Goal: Task Accomplishment & Management: Manage account settings

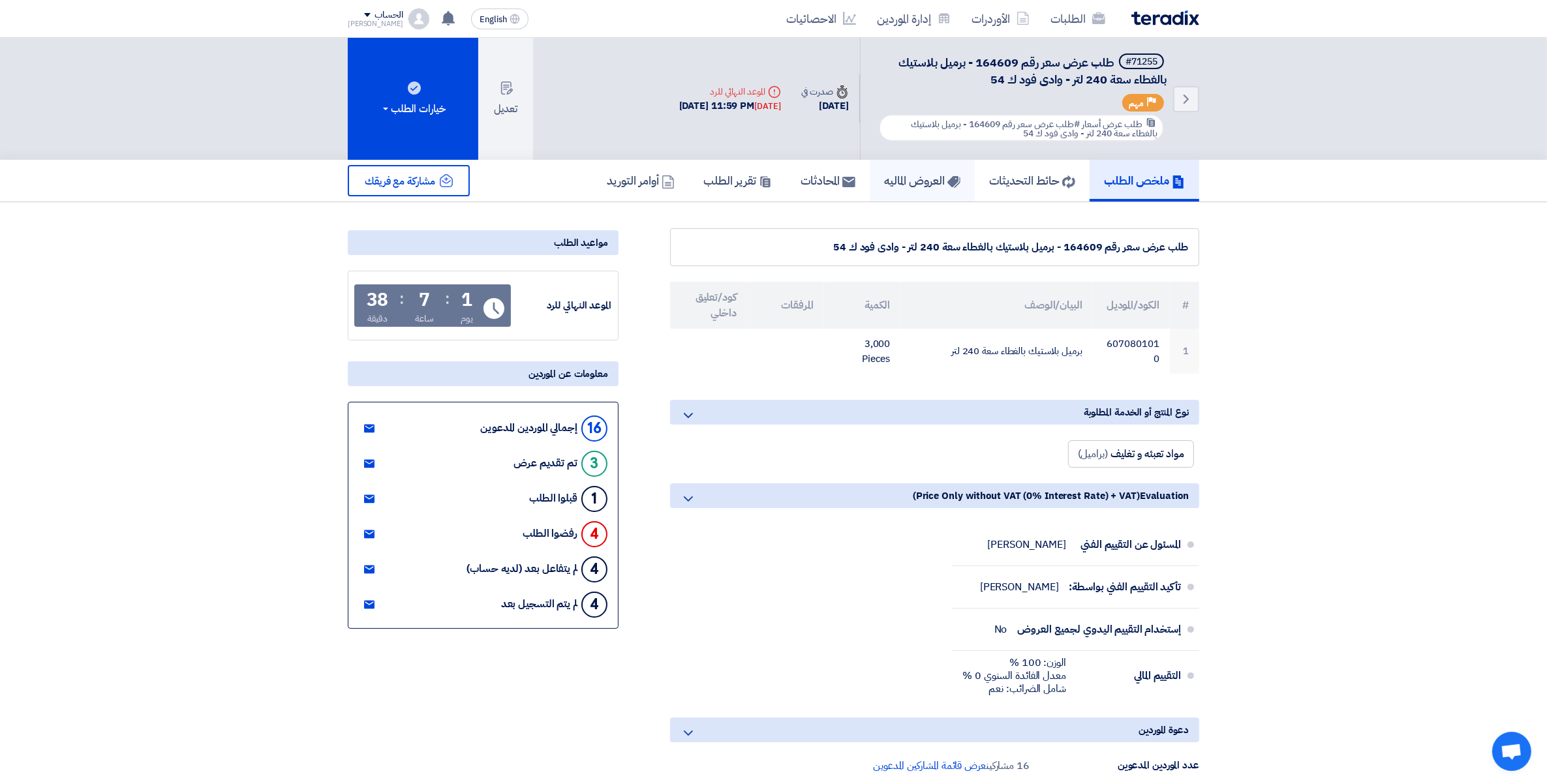
click at [891, 172] on h5 "العروض الماليه" at bounding box center [922, 179] width 76 height 15
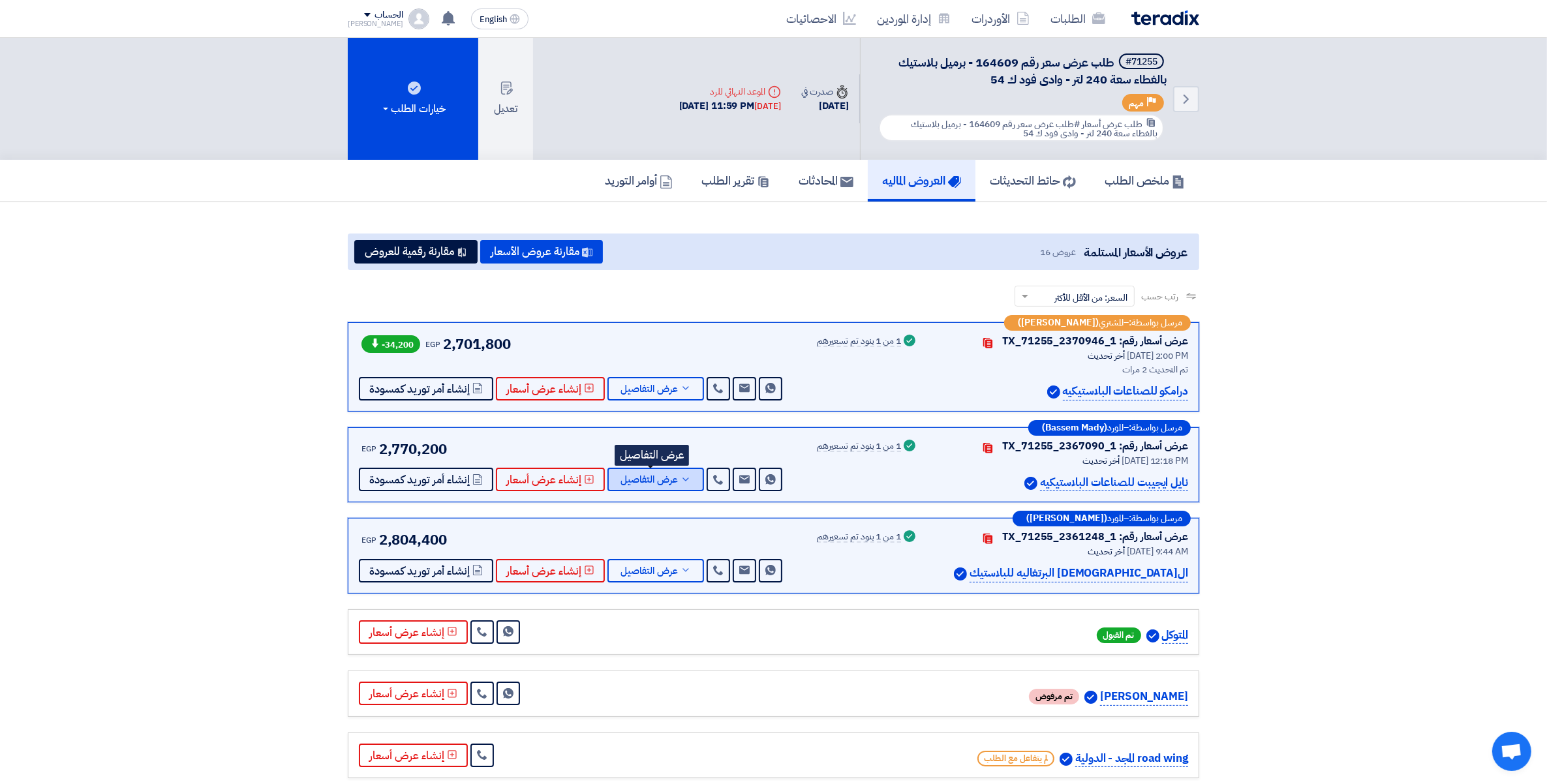
click at [687, 483] on button "عرض التفاصيل" at bounding box center [655, 479] width 96 height 23
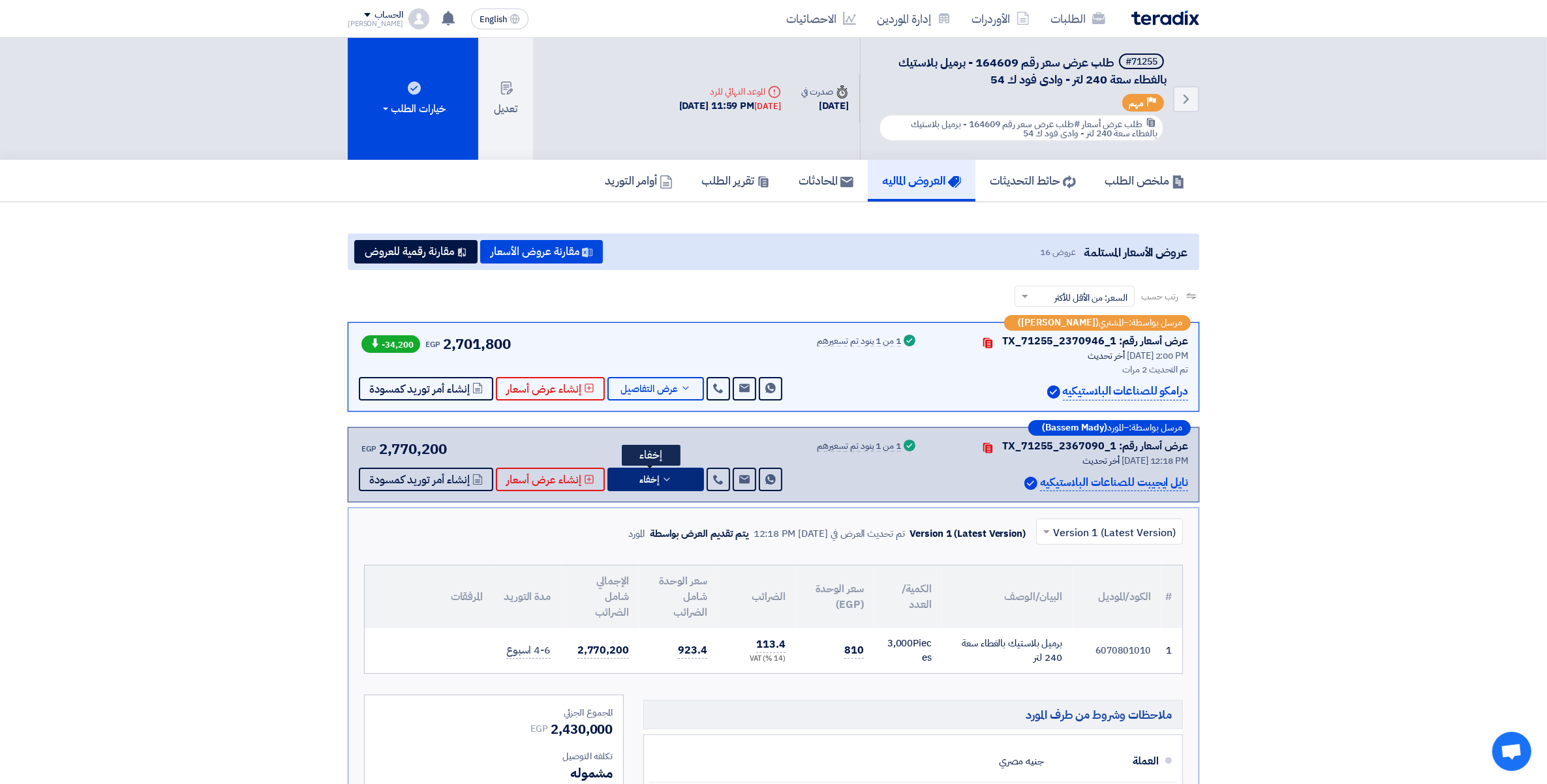
click at [664, 477] on use at bounding box center [666, 479] width 6 height 3
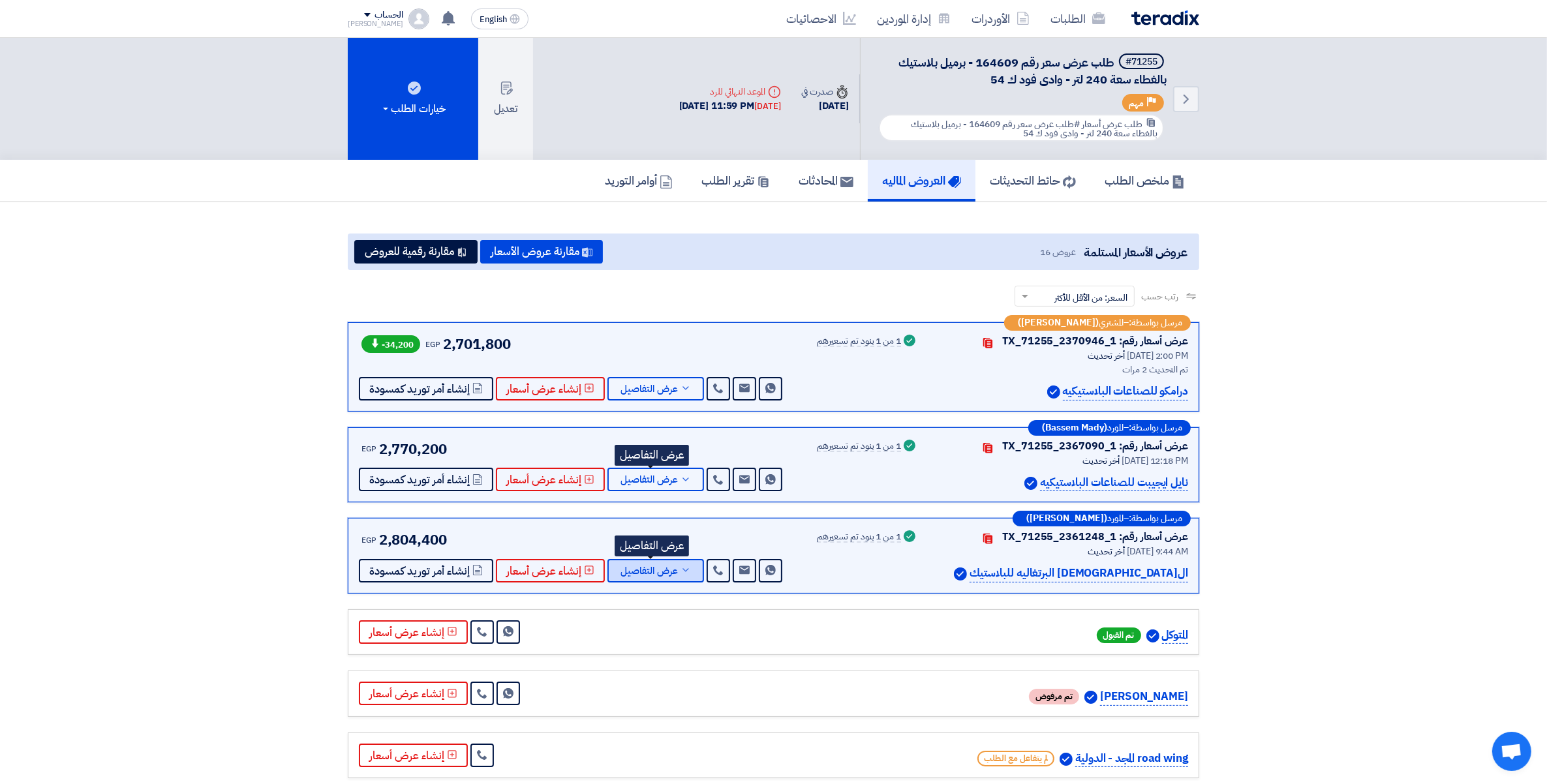
click at [662, 560] on button "عرض التفاصيل" at bounding box center [655, 570] width 96 height 23
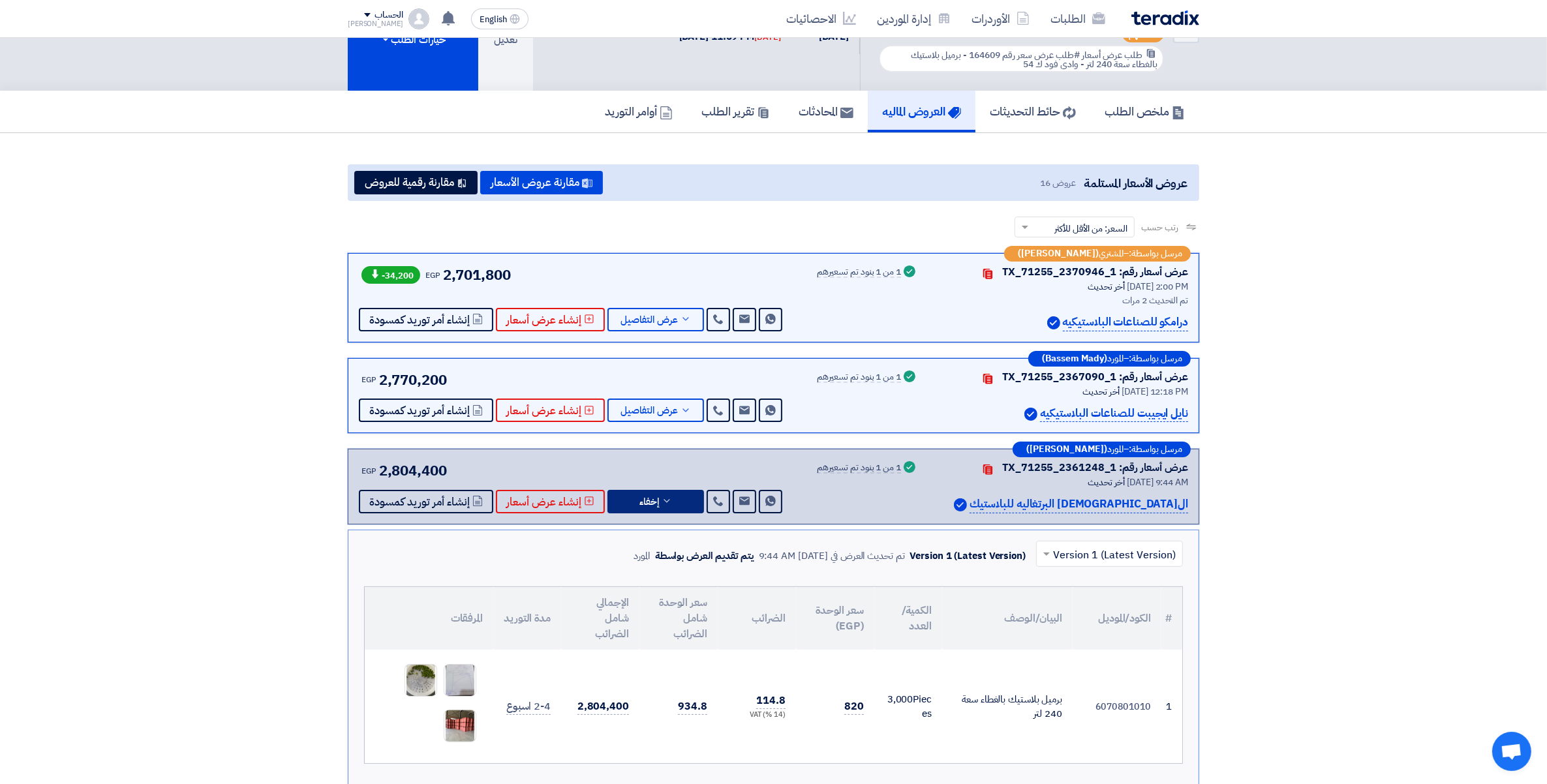
scroll to position [326, 0]
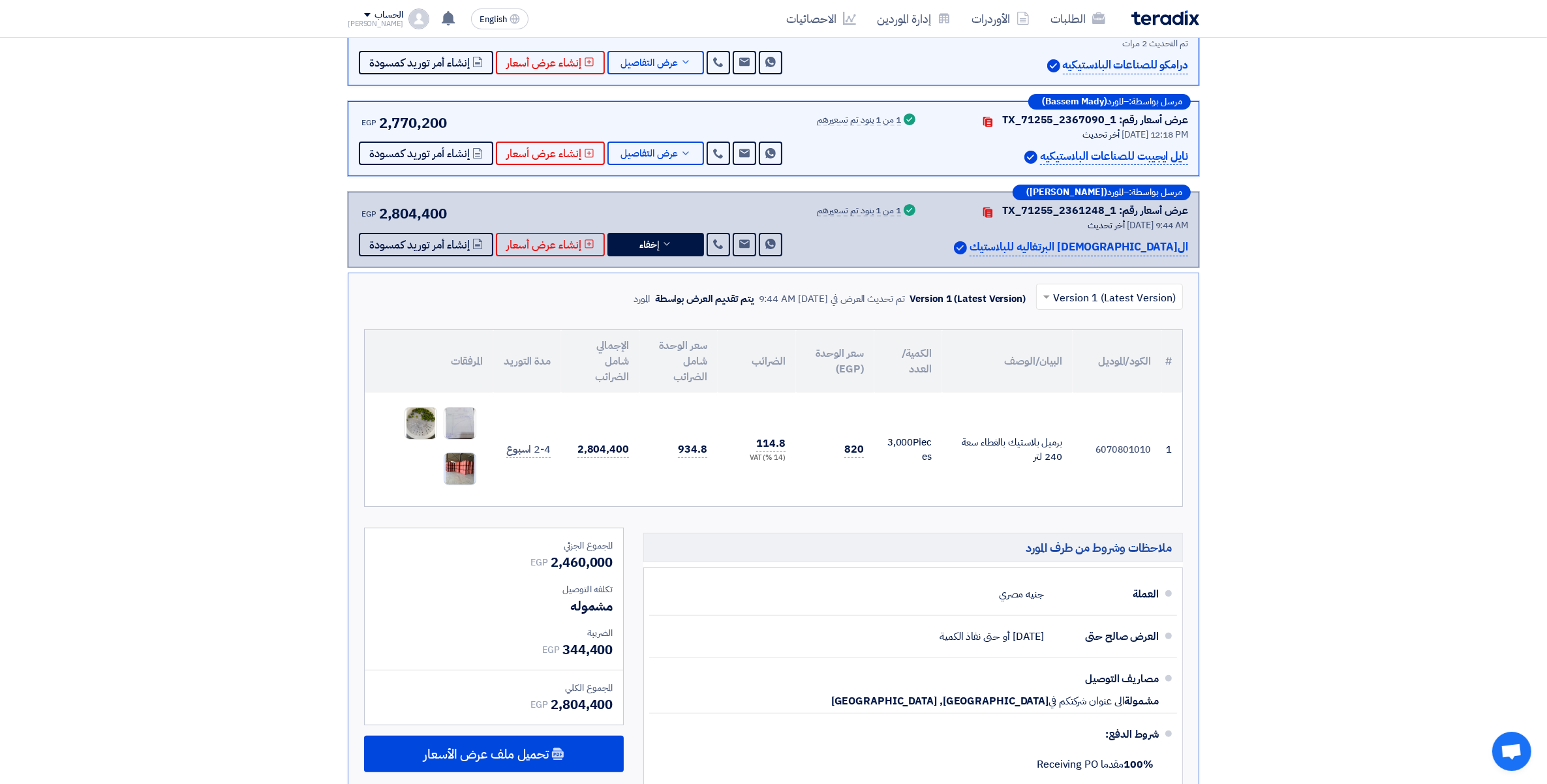
click at [462, 463] on img at bounding box center [460, 469] width 31 height 41
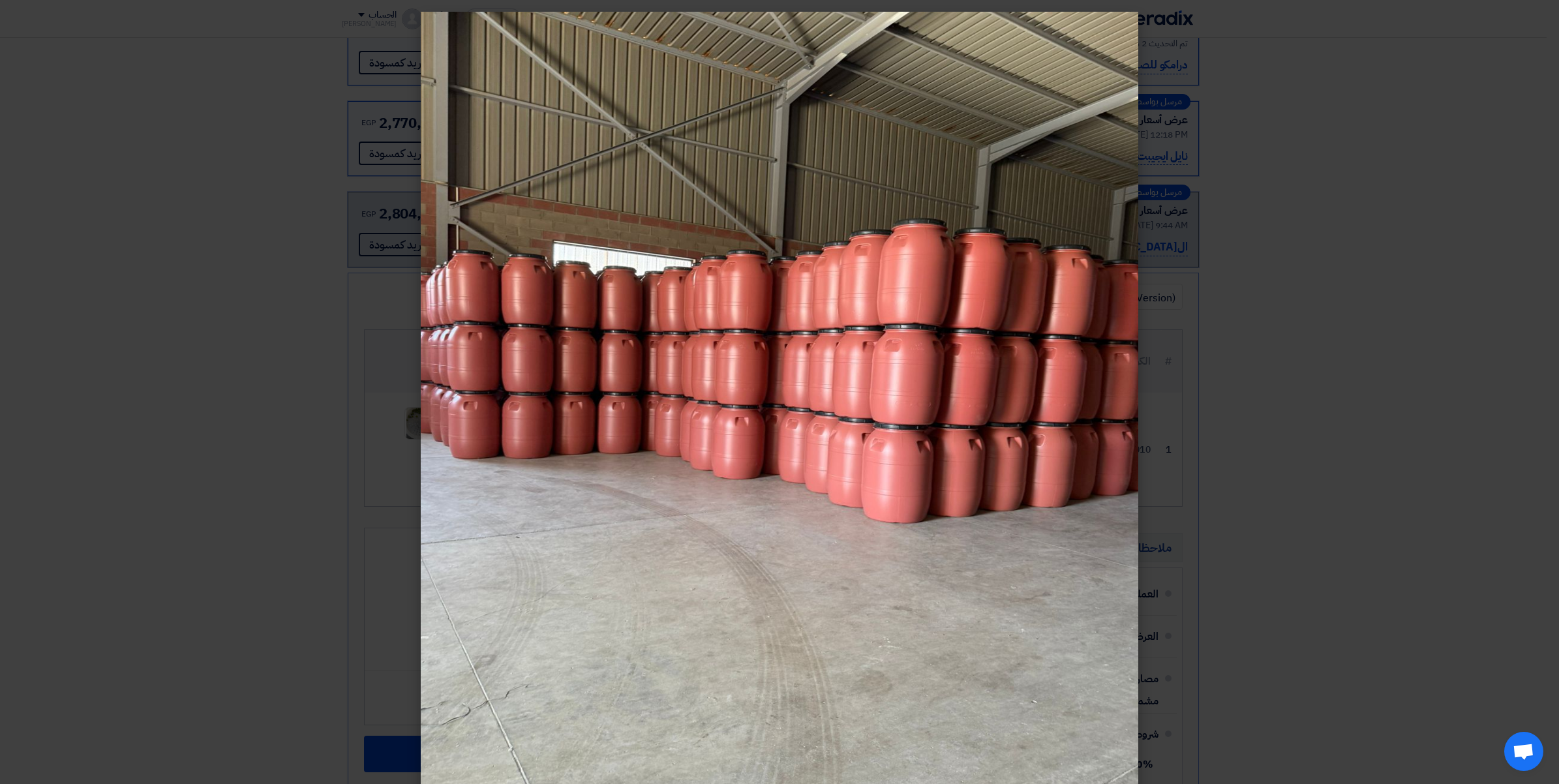
click at [945, 370] on img at bounding box center [780, 404] width 718 height 784
click at [1397, 291] on modal-container at bounding box center [779, 392] width 1559 height 784
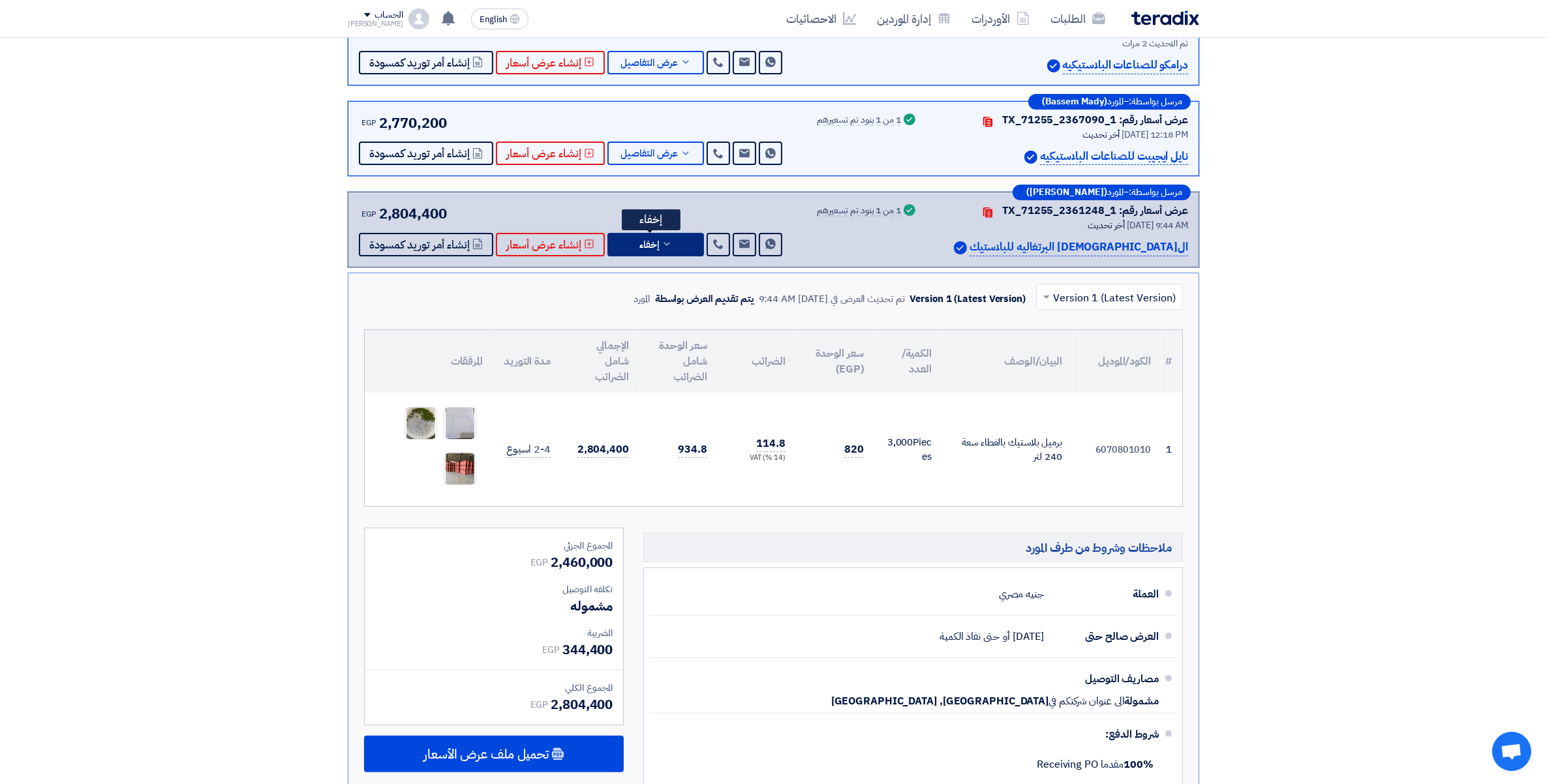
click at [669, 245] on button "إخفاء" at bounding box center [655, 244] width 96 height 23
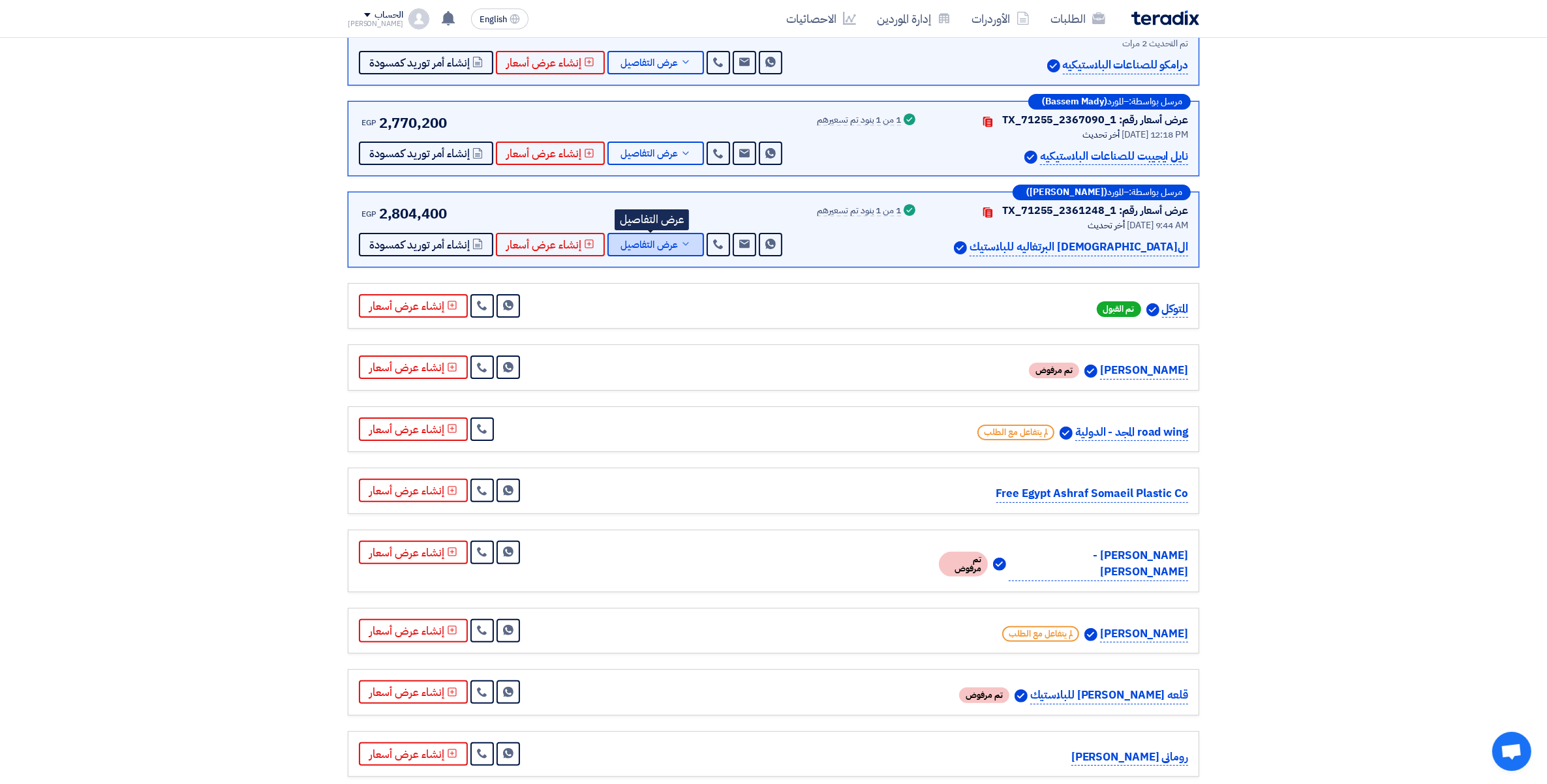
click at [682, 243] on icon at bounding box center [686, 244] width 10 height 10
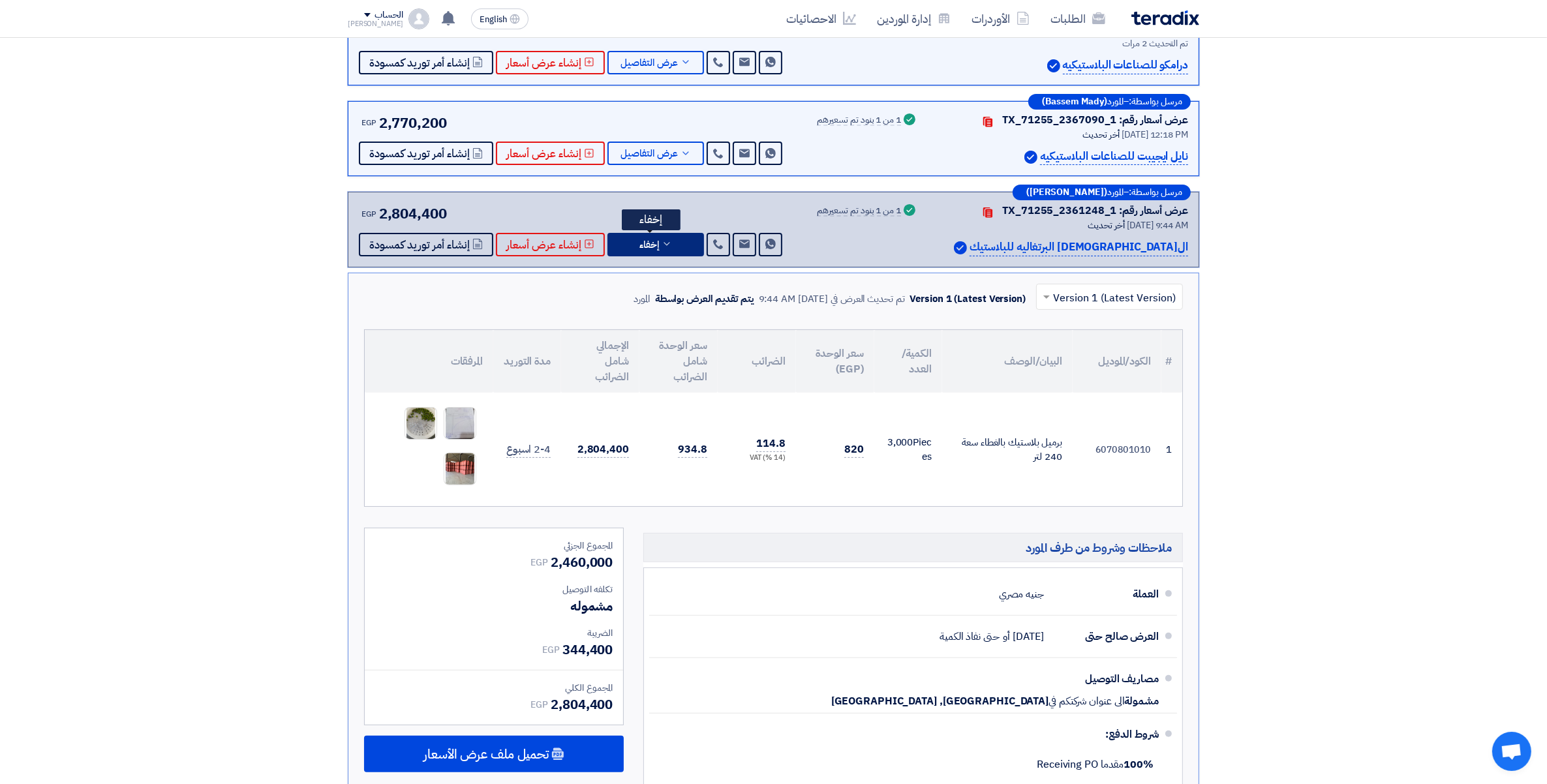
click at [674, 251] on button "إخفاء" at bounding box center [655, 244] width 96 height 23
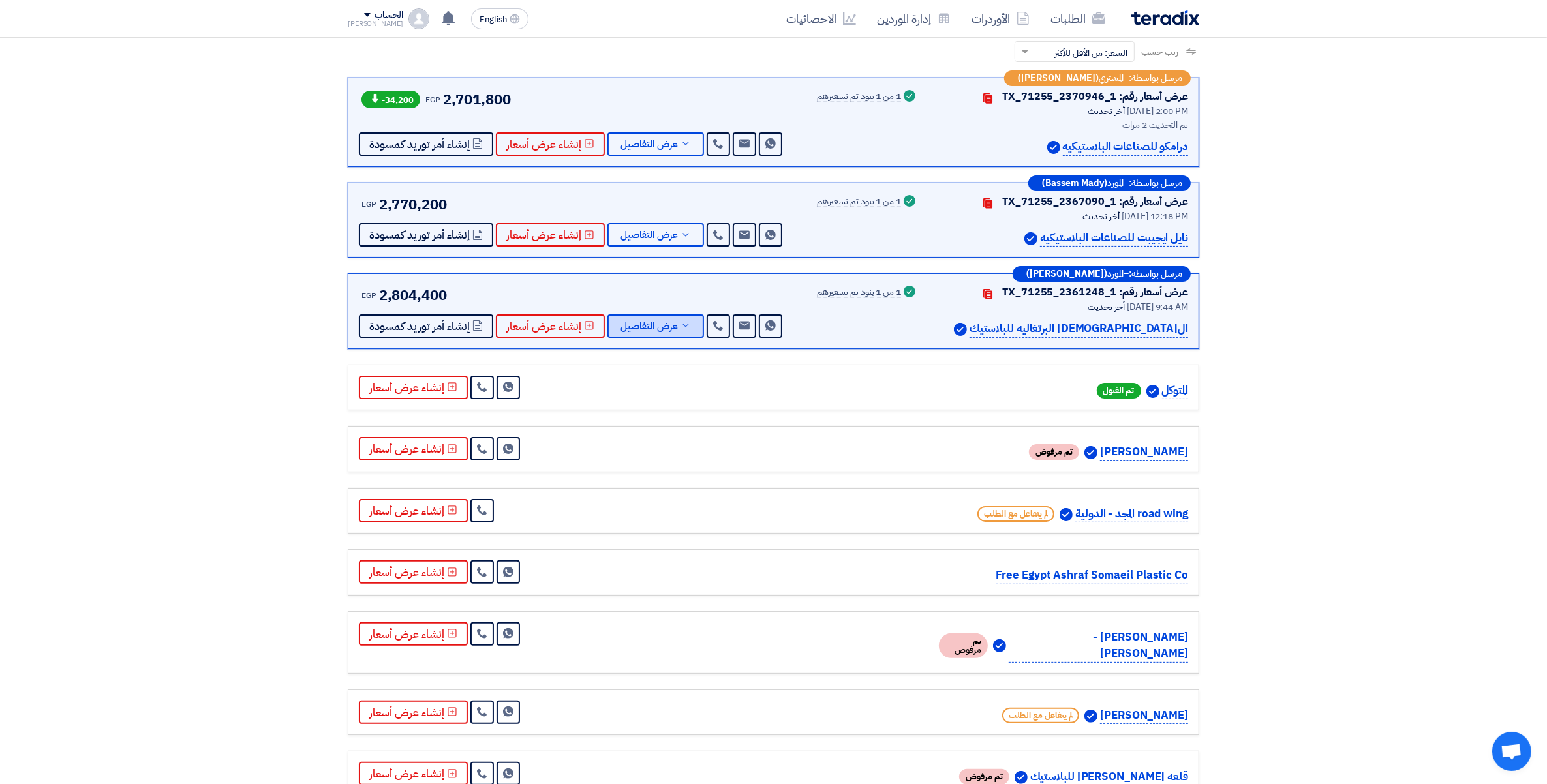
scroll to position [0, 0]
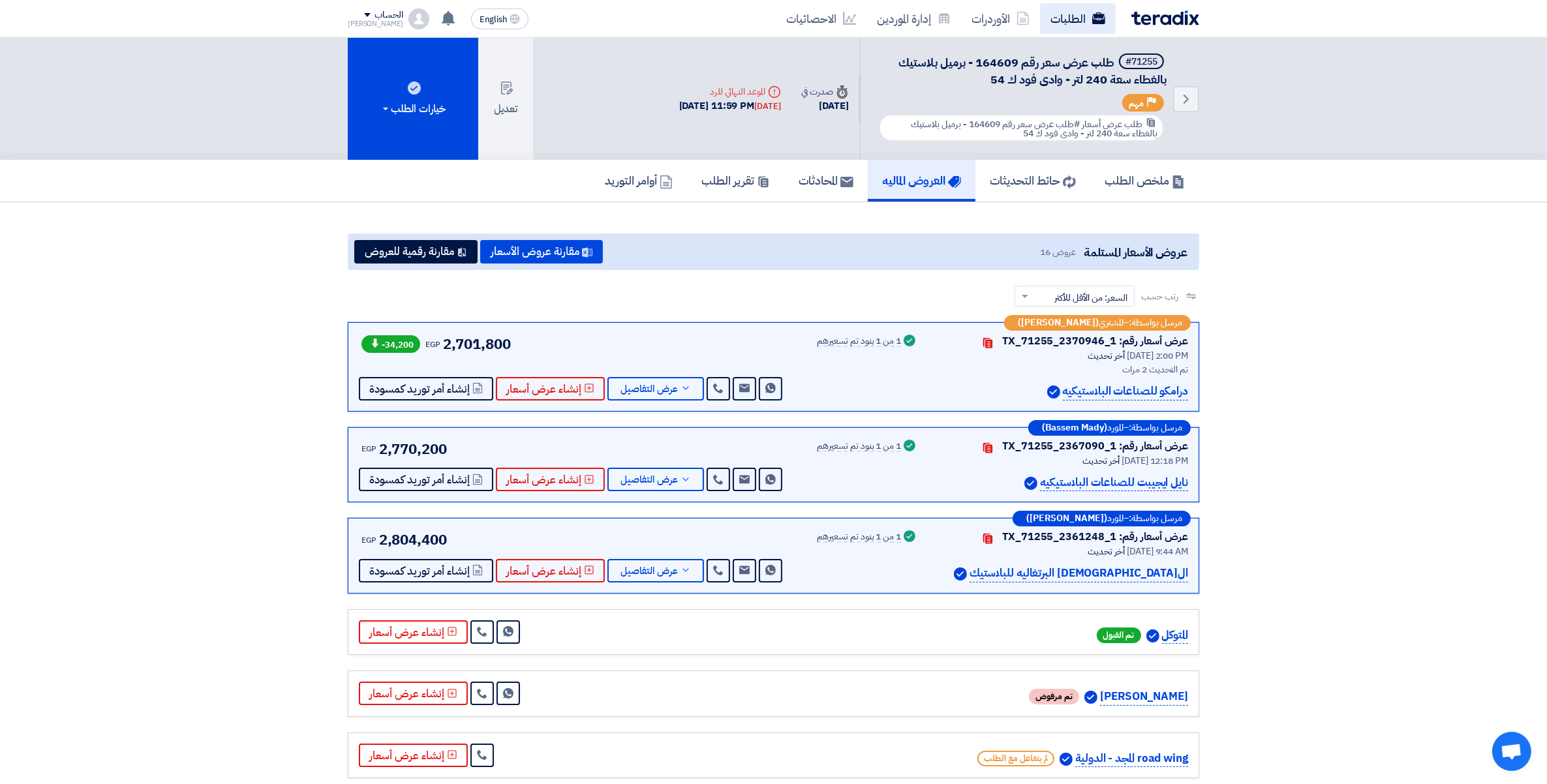
click at [1082, 27] on link "الطلبات" at bounding box center [1077, 18] width 75 height 30
